Goal: Task Accomplishment & Management: Use online tool/utility

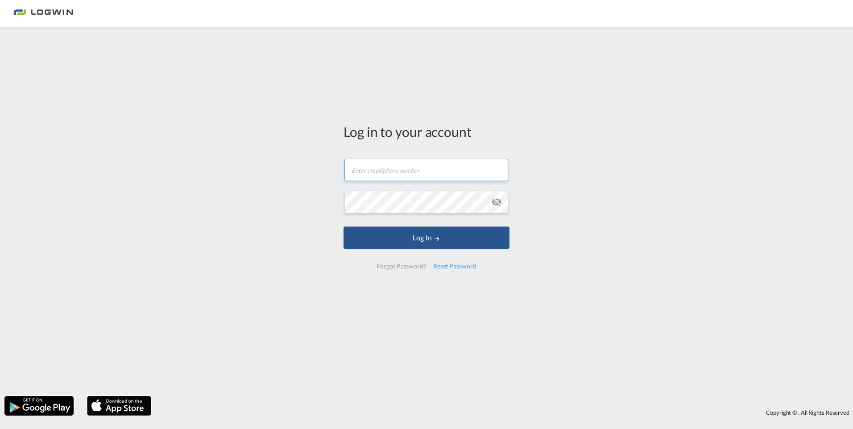
click at [426, 172] on input "text" at bounding box center [426, 170] width 164 height 22
type input "[EMAIL_ADDRESS][DOMAIN_NAME]"
click at [344, 227] on button "Log In" at bounding box center [427, 238] width 166 height 22
